Goal: Task Accomplishment & Management: Use online tool/utility

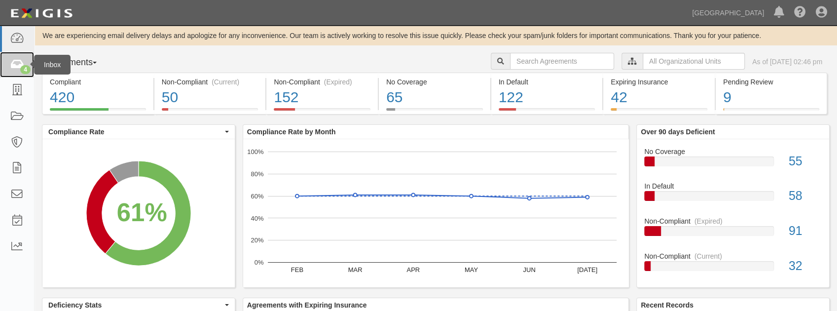
click at [24, 72] on div "4" at bounding box center [25, 69] width 10 height 9
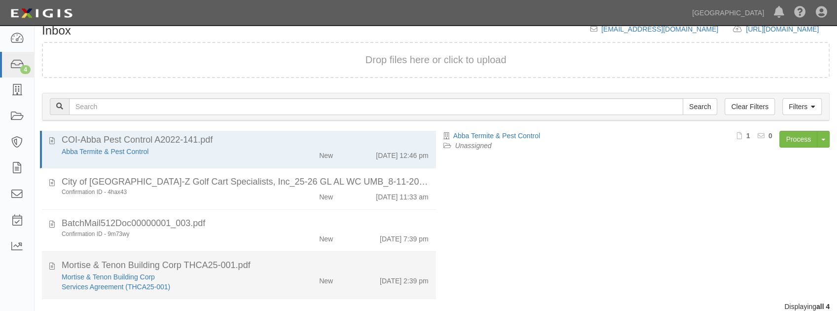
scroll to position [6, 0]
click at [261, 282] on div "Services Agreement (THCA25-001)" at bounding box center [166, 285] width 208 height 10
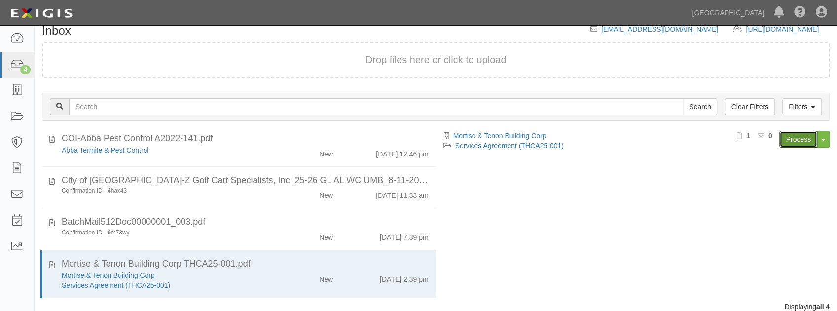
drag, startPoint x: 790, startPoint y: 138, endPoint x: 664, endPoint y: 174, distance: 130.7
click at [790, 138] on link "Process" at bounding box center [798, 139] width 38 height 17
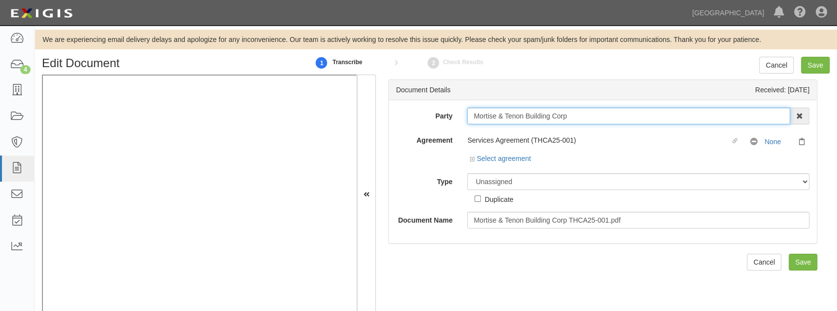
drag, startPoint x: 572, startPoint y: 120, endPoint x: 427, endPoint y: 118, distance: 144.5
click at [427, 118] on div "Party Mortise & Tenon Building Corp 4LEAF, Inc. Abba Termite & Pest Control Abo…" at bounding box center [603, 115] width 428 height 17
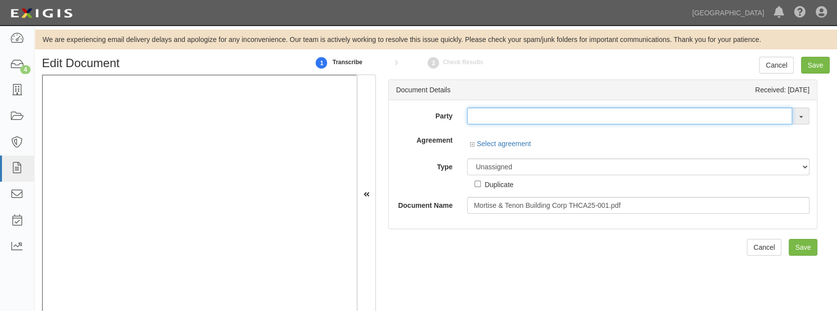
click at [479, 121] on input "text" at bounding box center [629, 115] width 325 height 17
paste input "Mortise & Tenon Building Corp"
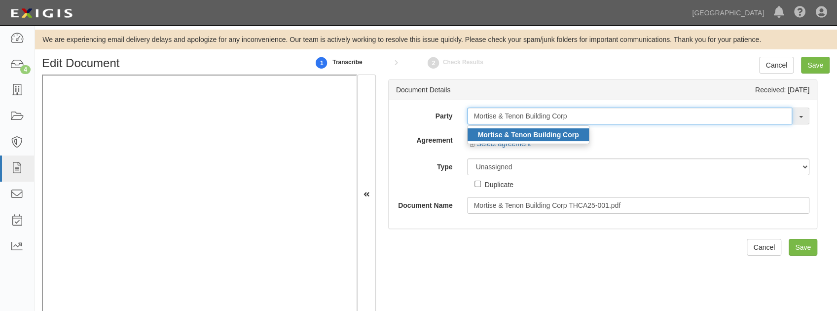
type input "Mortise & Tenon Building Corp"
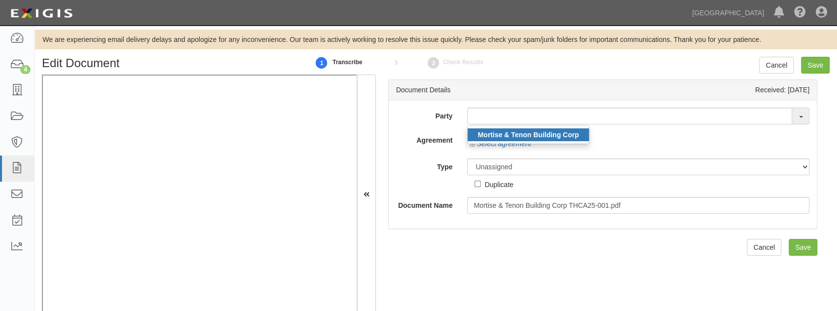
click at [491, 131] on strong "Mortise & Tenon Building Corp" at bounding box center [527, 135] width 101 height 8
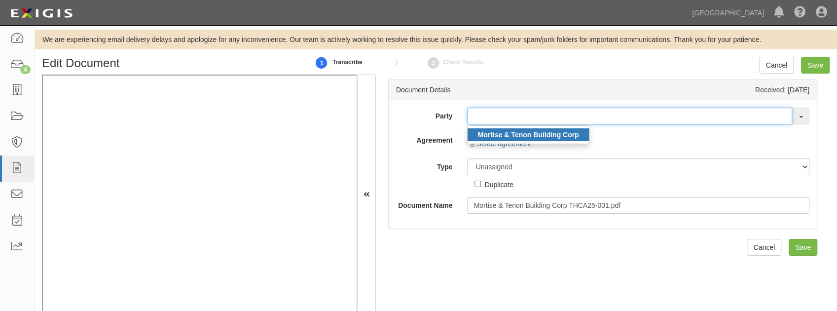
type input "Mortise & Tenon Building Corp"
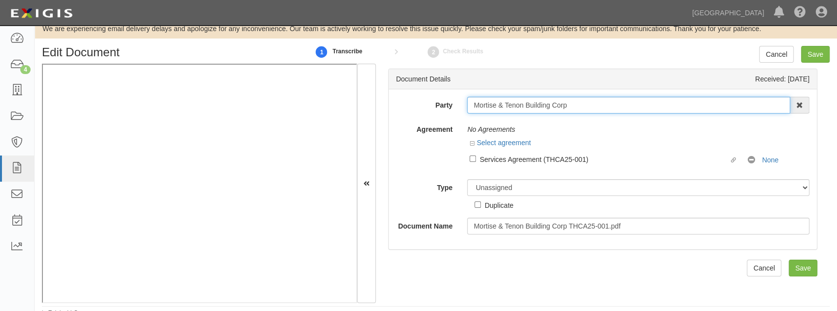
scroll to position [17, 0]
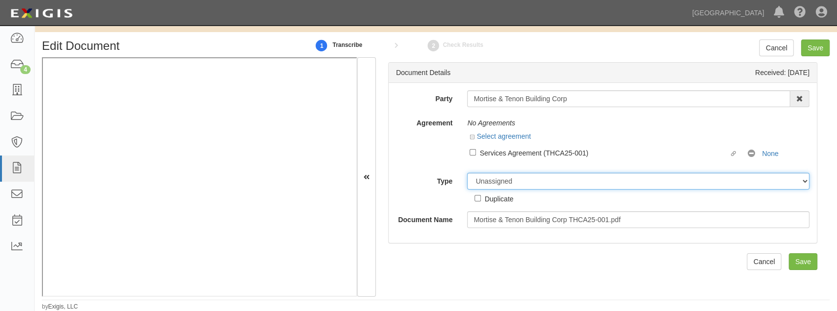
click at [487, 183] on select "Unassigned Binder Cancellation Notice Certificate Contract Endorsement Insuranc…" at bounding box center [638, 181] width 342 height 17
select select "OtherDetail"
click at [467, 173] on select "Unassigned Binder Cancellation Notice Certificate Contract Endorsement Insuranc…" at bounding box center [638, 181] width 342 height 17
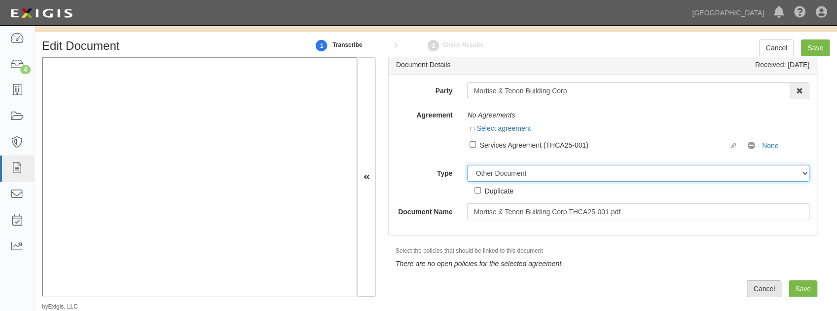
scroll to position [12, 0]
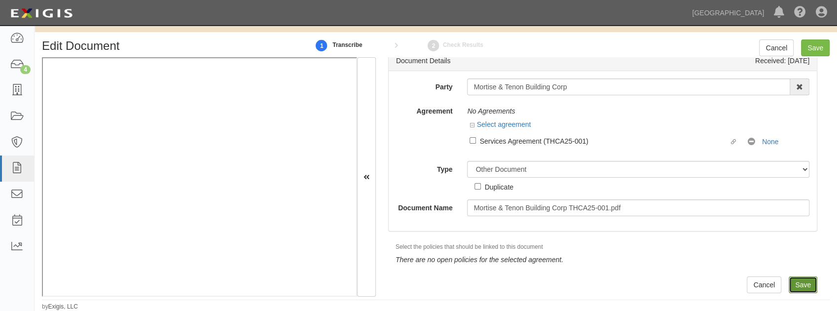
click at [794, 284] on input "Save" at bounding box center [802, 284] width 29 height 17
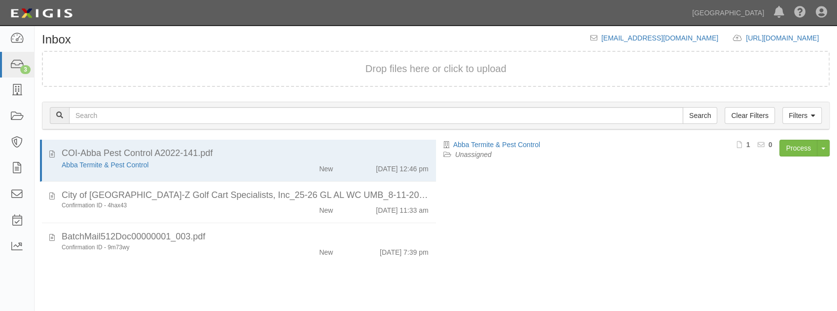
scroll to position [47, 0]
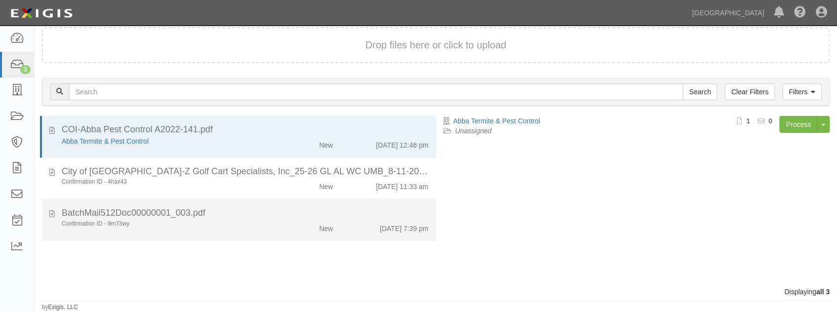
click at [272, 136] on div "BatchMail512Doc00000001_003.pdf" at bounding box center [245, 129] width 367 height 13
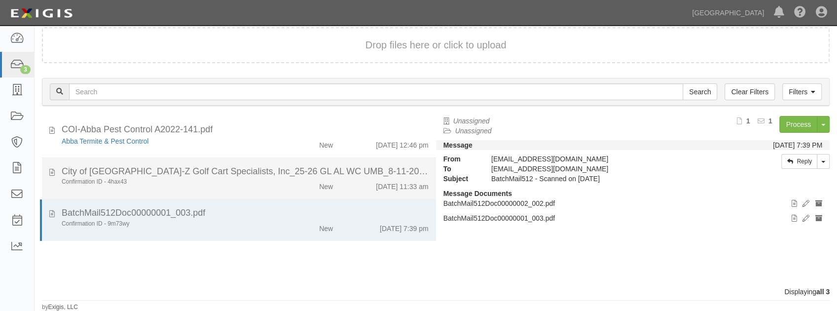
click at [283, 150] on div "New" at bounding box center [309, 143] width 64 height 14
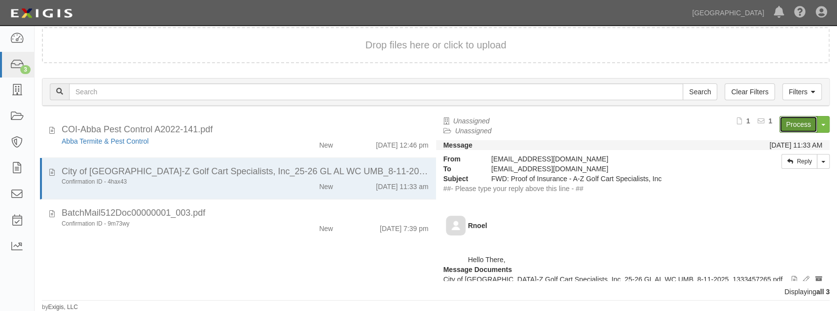
click at [790, 120] on link "Process" at bounding box center [798, 124] width 38 height 17
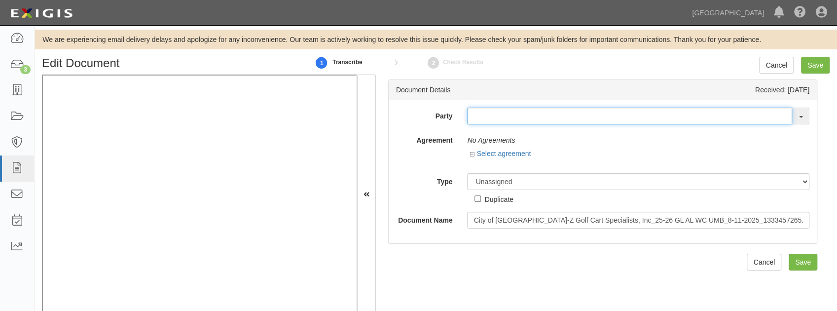
click at [506, 116] on input "text" at bounding box center [629, 115] width 325 height 17
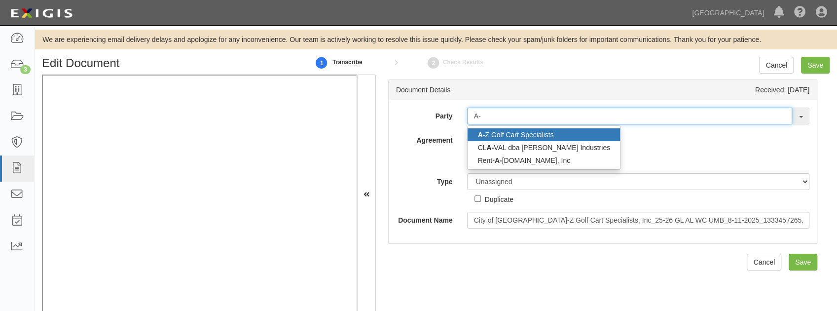
type input "A-"
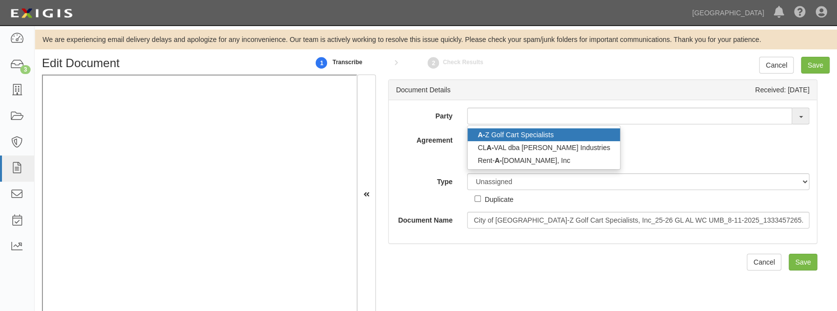
click at [506, 136] on link "A- Z Golf Cart Specialists" at bounding box center [543, 134] width 152 height 13
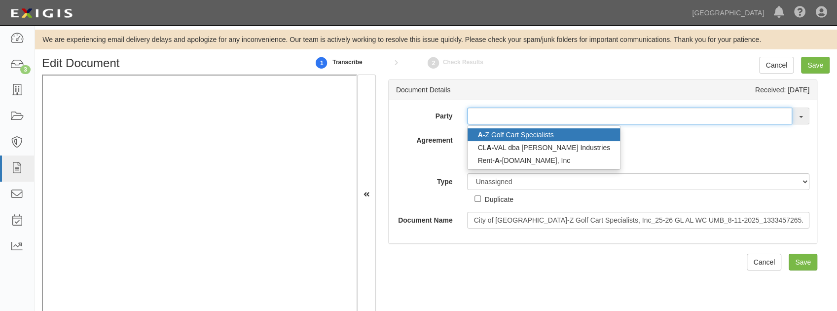
type input "A-Z Golf Cart Specialists"
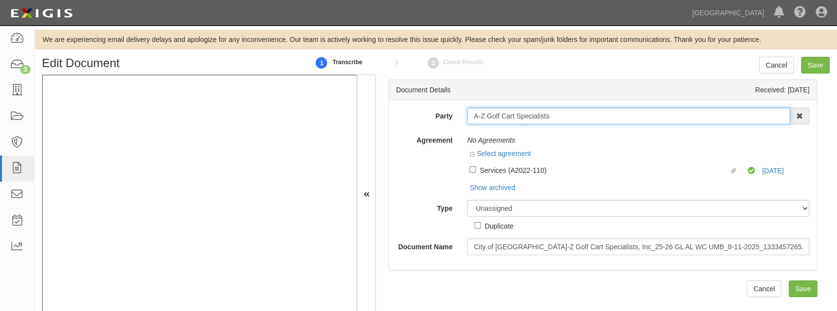
drag, startPoint x: 575, startPoint y: 120, endPoint x: 424, endPoint y: 117, distance: 151.4
click at [424, 117] on div "Party A-Z Golf Cart Specialists A- Z Golf Cart Specialists CL A- VAL dba Griswo…" at bounding box center [603, 115] width 428 height 17
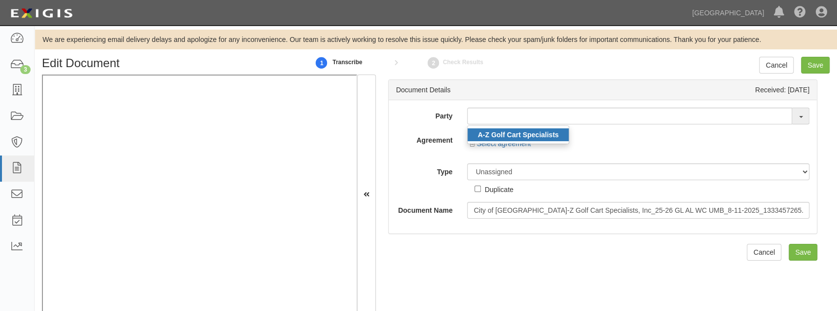
click at [494, 137] on strong "A-Z Golf Cart Specialists" at bounding box center [517, 135] width 81 height 8
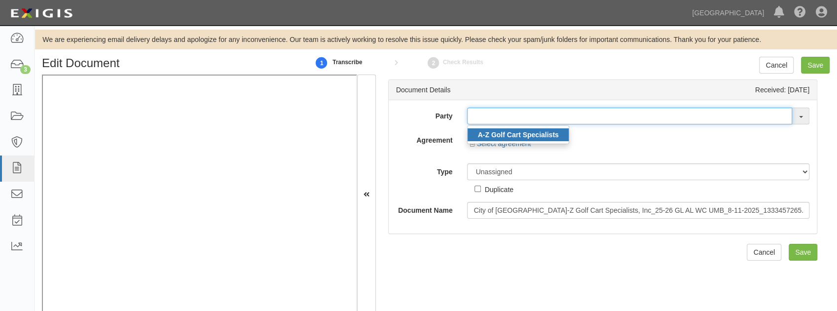
type input "A-Z Golf Cart Specialists"
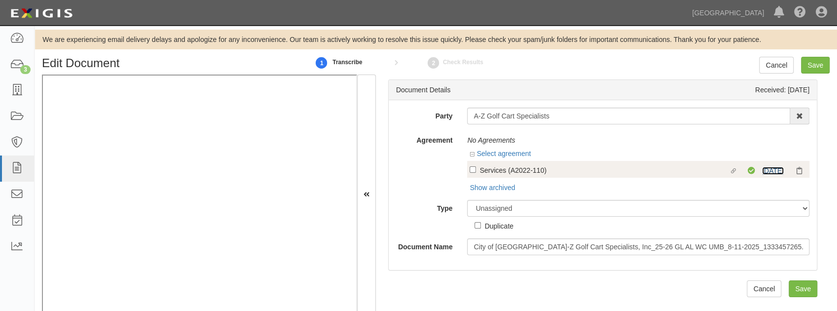
click at [769, 172] on link "8/10/26" at bounding box center [773, 171] width 22 height 8
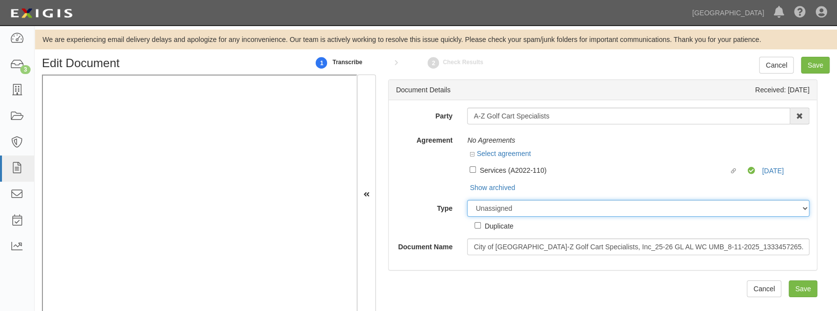
click at [531, 215] on select "Unassigned Binder Cancellation Notice Certificate Contract Endorsement Insuranc…" at bounding box center [638, 208] width 342 height 17
select select "OtherDetail"
click at [467, 200] on select "Unassigned Binder Cancellation Notice Certificate Contract Endorsement Insuranc…" at bounding box center [638, 208] width 342 height 17
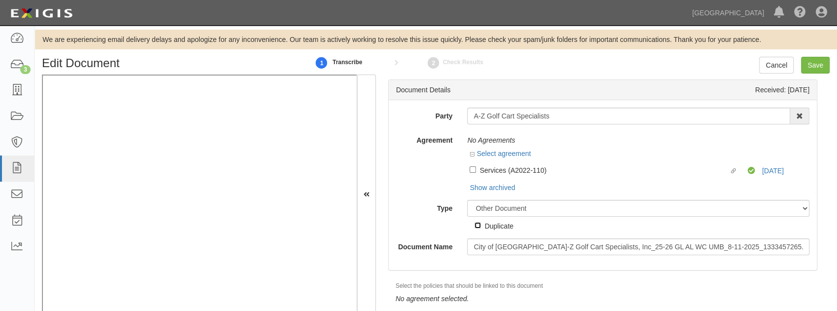
click at [479, 225] on input "Duplicate" at bounding box center [477, 225] width 6 height 6
checkbox input "true"
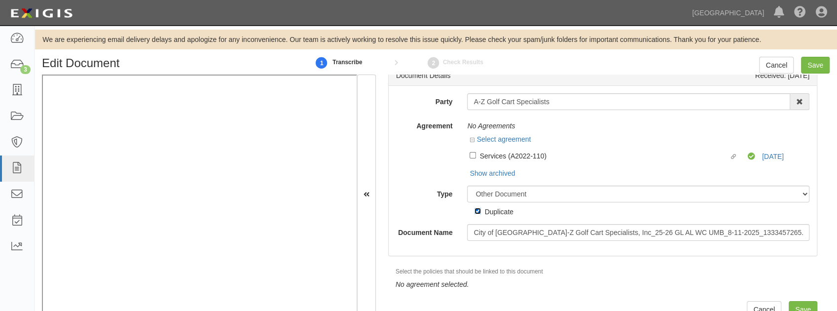
scroll to position [22, 0]
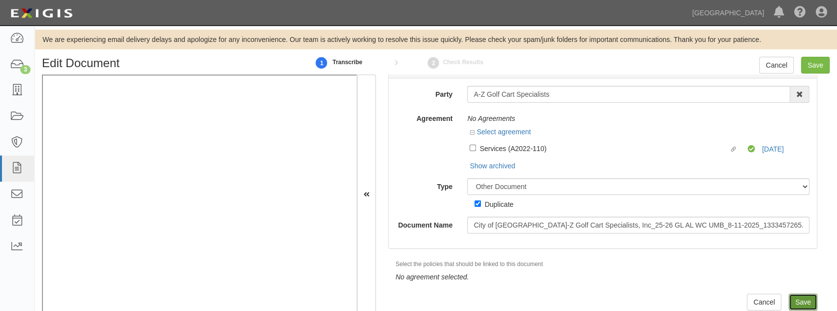
click at [799, 298] on input "Save" at bounding box center [802, 301] width 29 height 17
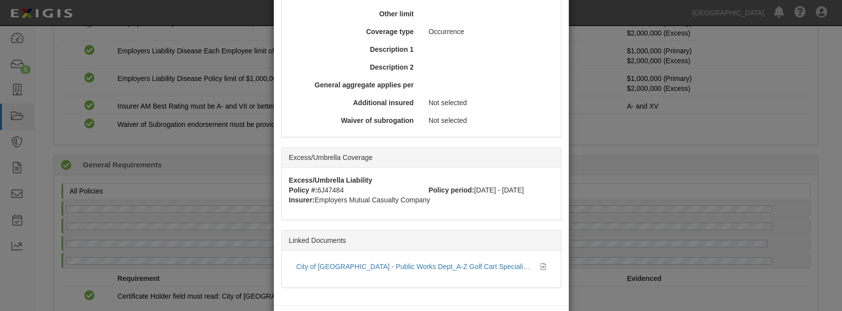
scroll to position [465, 0]
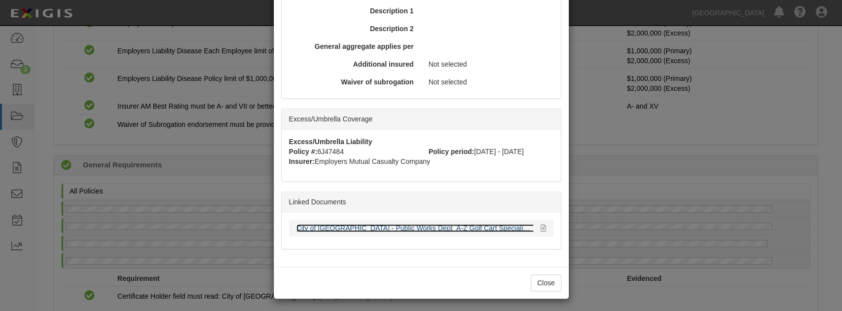
click at [334, 229] on link "City of Chino Hill - Public Works Dept_A-Z Golf Cart Specialists, Inc_25-26 GL …" at bounding box center [501, 228] width 410 height 8
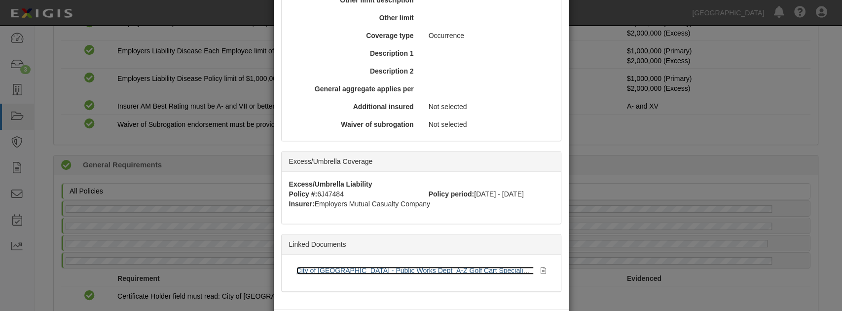
scroll to position [399, 0]
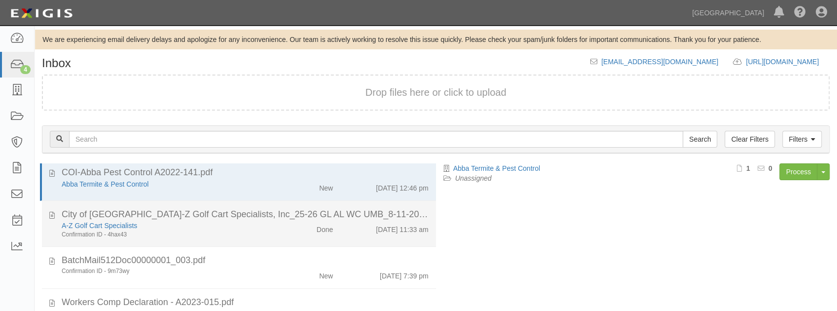
scroll to position [47, 0]
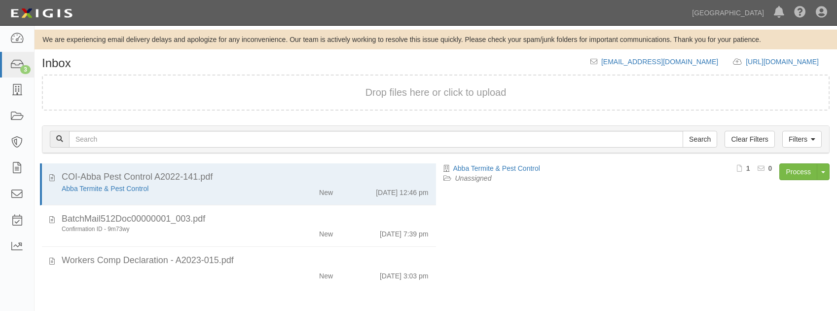
scroll to position [47, 0]
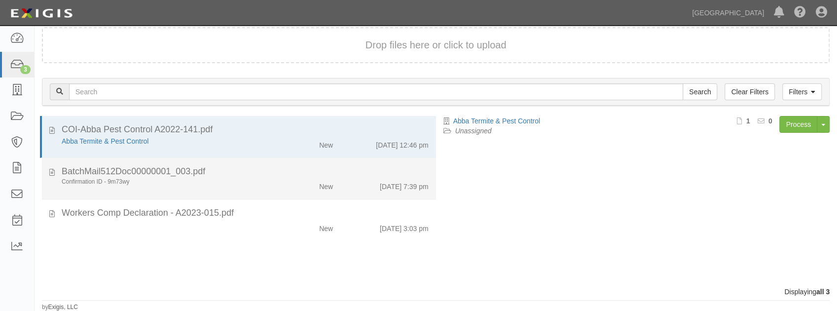
click at [219, 178] on div "Confirmation ID - 9m73wy" at bounding box center [166, 182] width 208 height 8
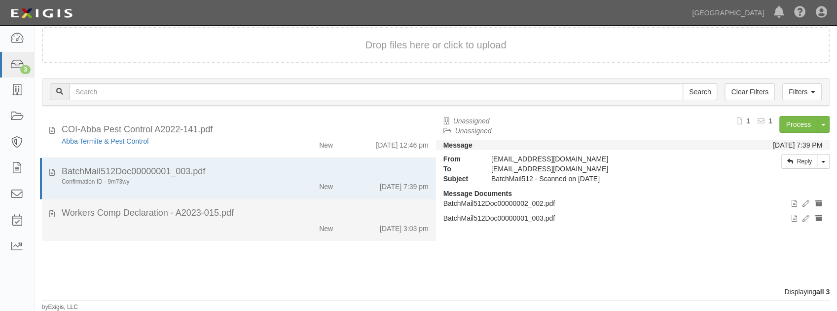
click at [260, 210] on div "Workers Comp Declaration - A2023-015.pdf" at bounding box center [245, 213] width 367 height 13
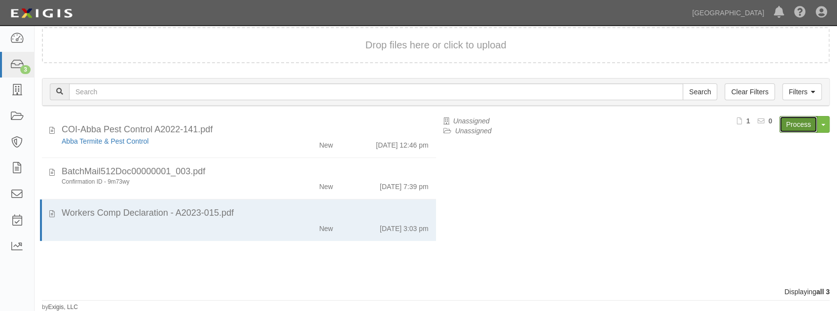
click at [796, 121] on link "Process" at bounding box center [798, 124] width 38 height 17
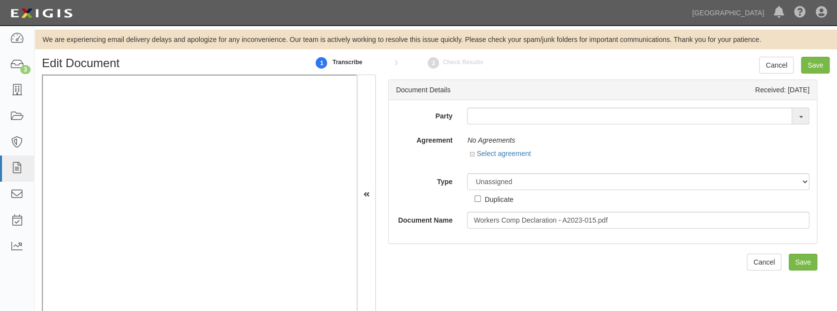
scroll to position [17, 0]
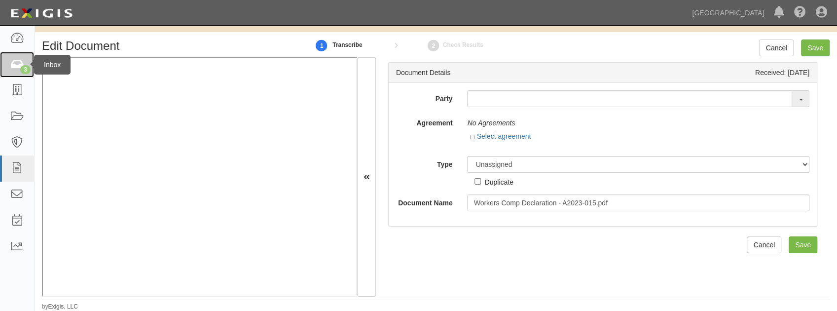
click at [16, 63] on icon at bounding box center [17, 64] width 14 height 11
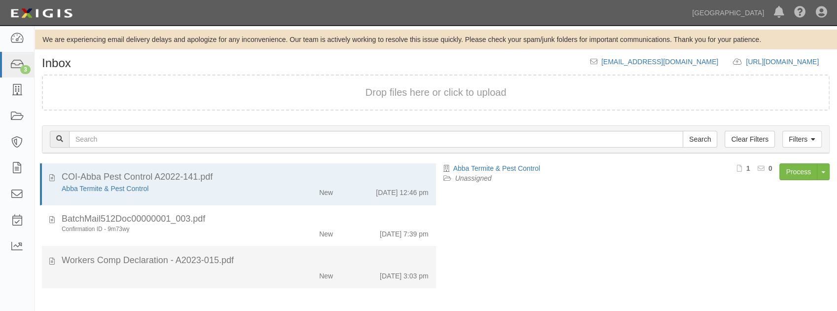
click at [279, 248] on li "Workers Comp Declaration - A2023-015.pdf New [DATE] 3:03 pm" at bounding box center [239, 267] width 394 height 41
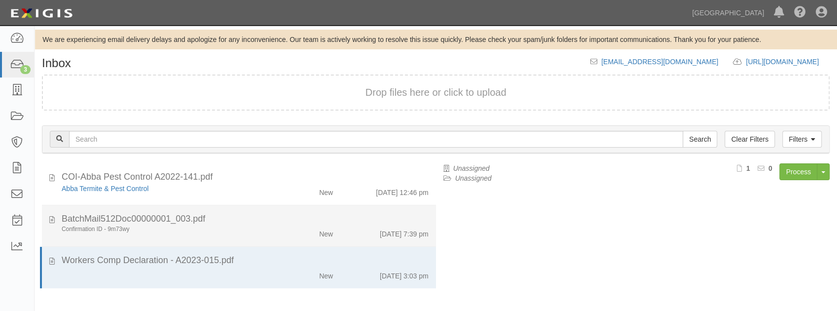
click at [280, 267] on div "New" at bounding box center [309, 274] width 64 height 14
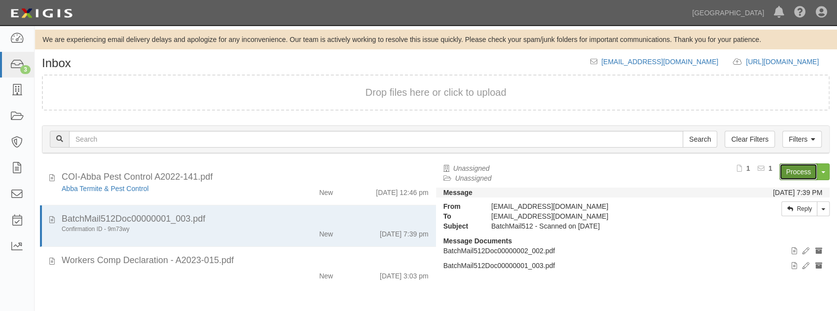
click at [782, 172] on link "Process" at bounding box center [798, 171] width 38 height 17
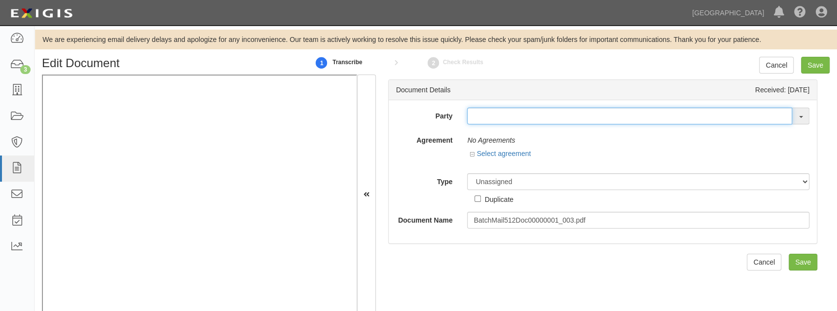
click at [491, 117] on input "text" at bounding box center [629, 115] width 325 height 17
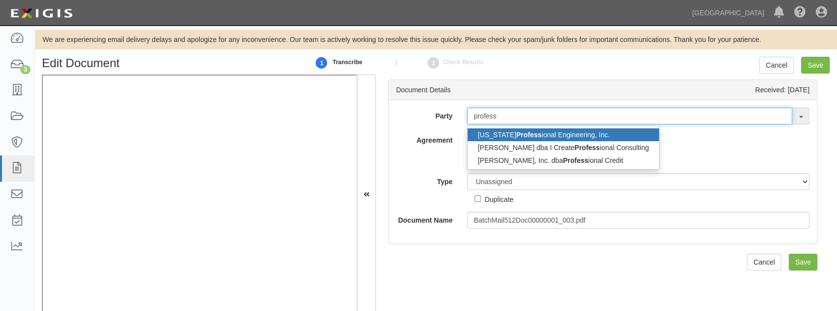
type input "profess"
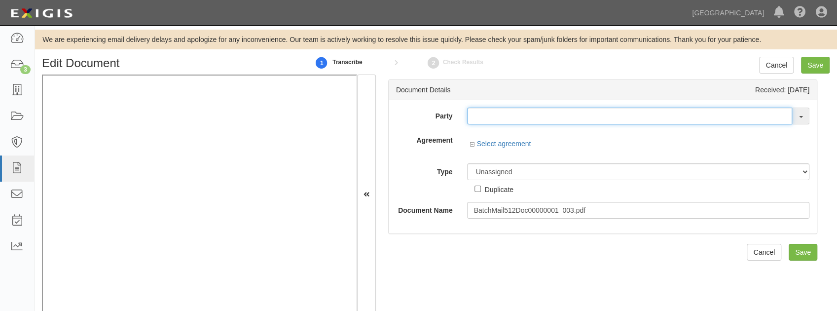
click at [474, 119] on input "text" at bounding box center [629, 115] width 325 height 17
paste input "Professional Credit Holdings Corporation"
type input "Professional Credit Holdings Corporation"
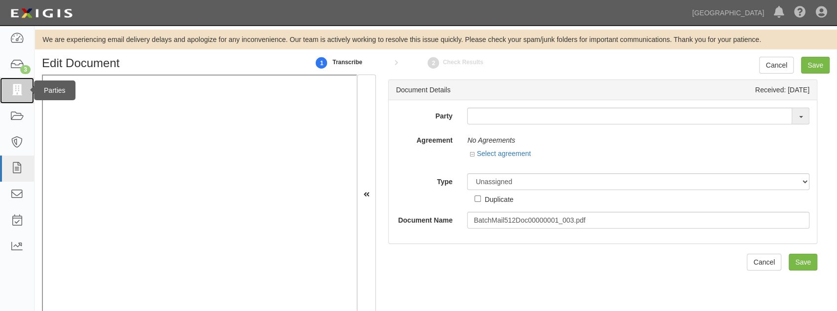
click at [24, 88] on link at bounding box center [17, 90] width 34 height 26
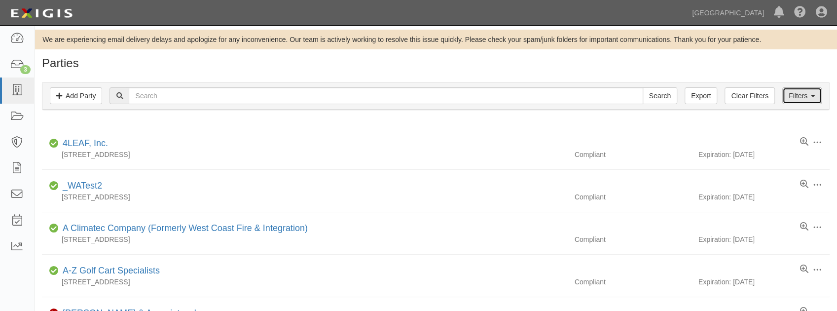
click at [816, 93] on link "Filters" at bounding box center [801, 95] width 39 height 17
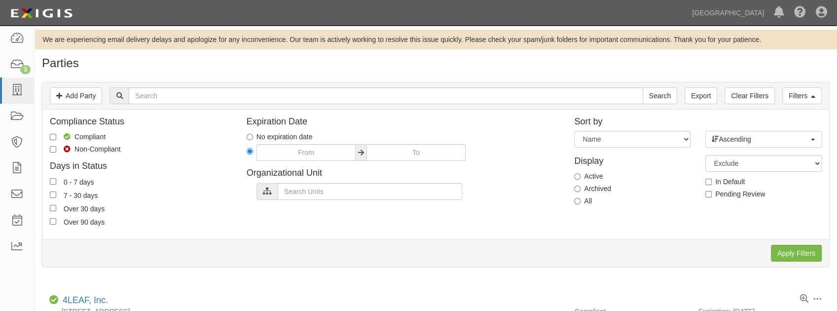
click at [581, 188] on label "Archived" at bounding box center [592, 188] width 36 height 10
click at [580, 188] on input "Archived" at bounding box center [577, 188] width 6 height 6
radio input "true"
click at [387, 102] on input "text" at bounding box center [386, 95] width 514 height 17
paste input "Professional Credit Holdings Corporation"
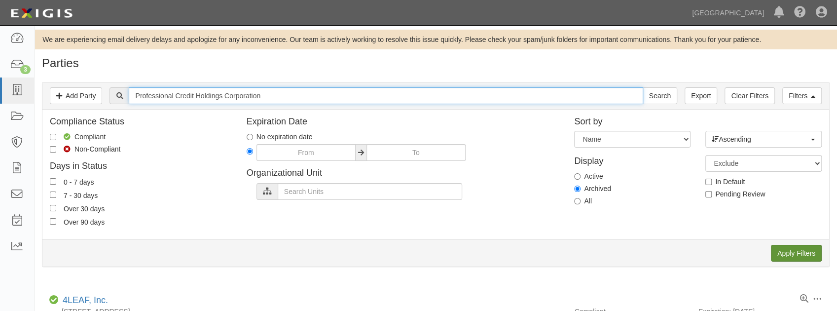
type input "Professional Credit Holdings Corporation"
click at [807, 250] on input "Apply Filters" at bounding box center [796, 253] width 51 height 17
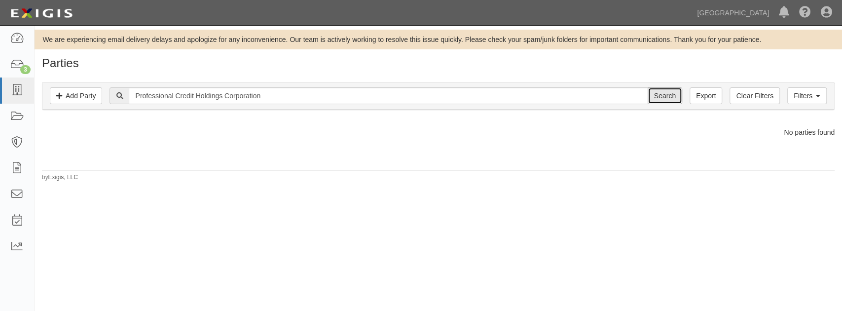
click at [664, 95] on input "Search" at bounding box center [664, 95] width 35 height 17
click at [16, 70] on icon at bounding box center [17, 64] width 14 height 11
